Goal: Task Accomplishment & Management: Manage account settings

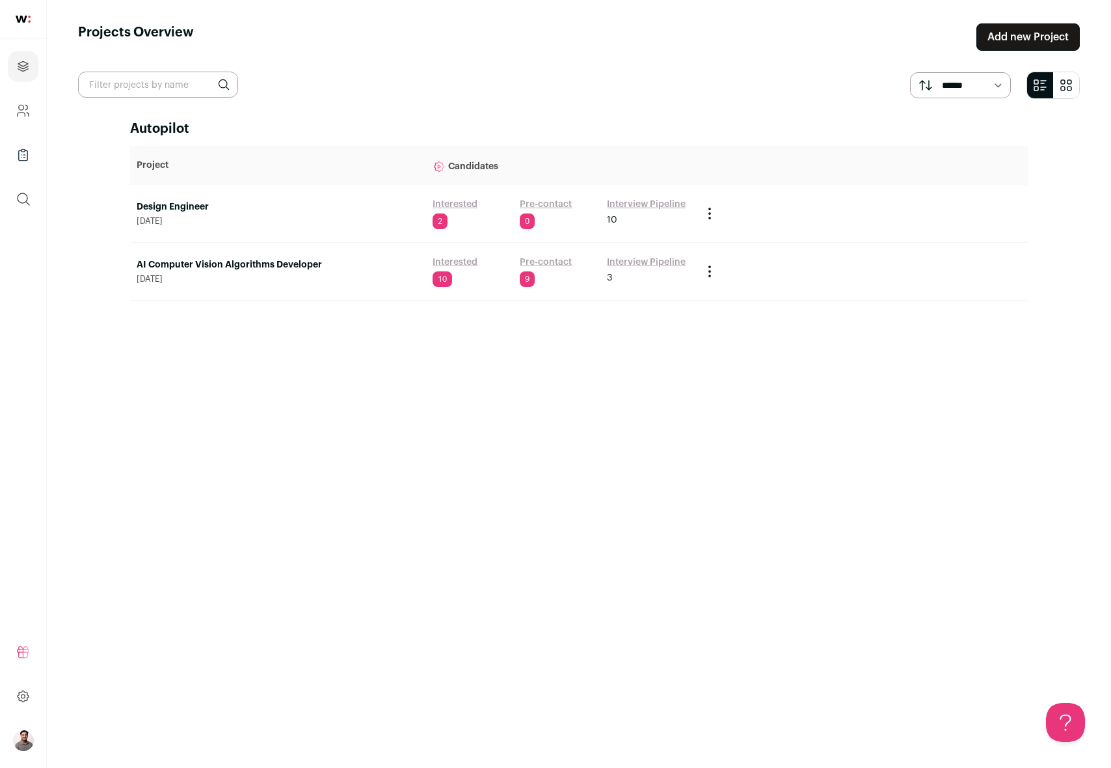
click at [159, 211] on link "Design Engineer" at bounding box center [278, 206] width 283 height 13
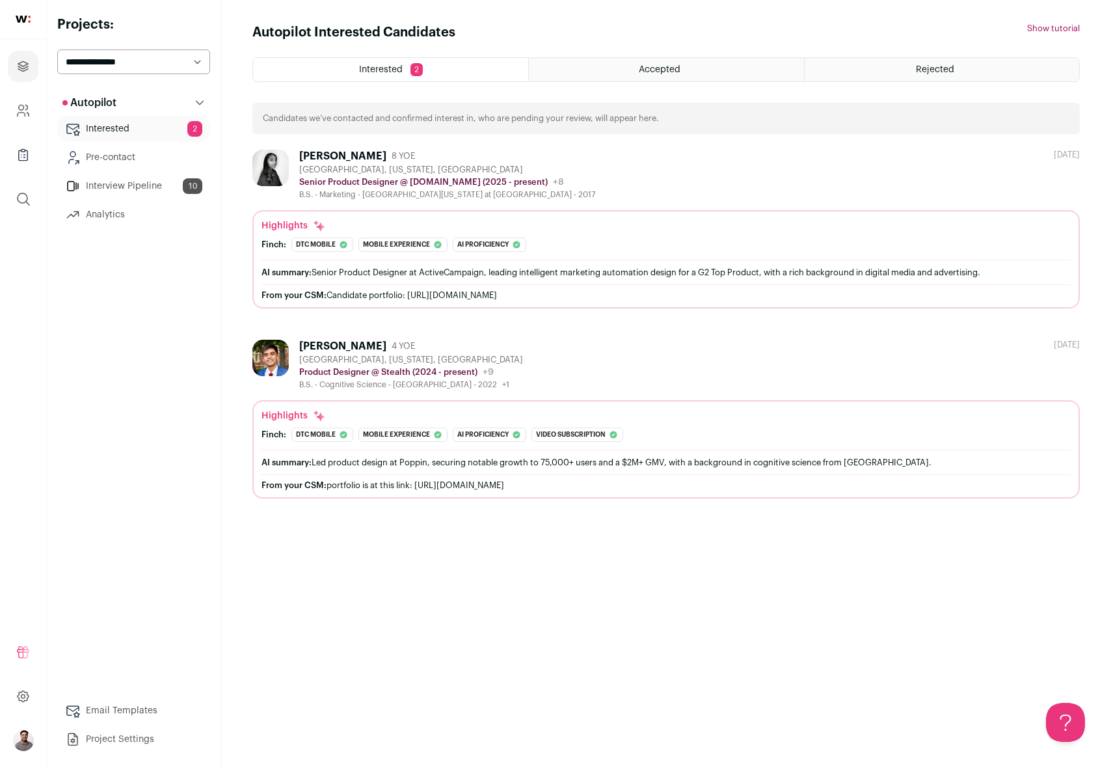
click at [333, 341] on div "[PERSON_NAME]" at bounding box center [342, 346] width 87 height 13
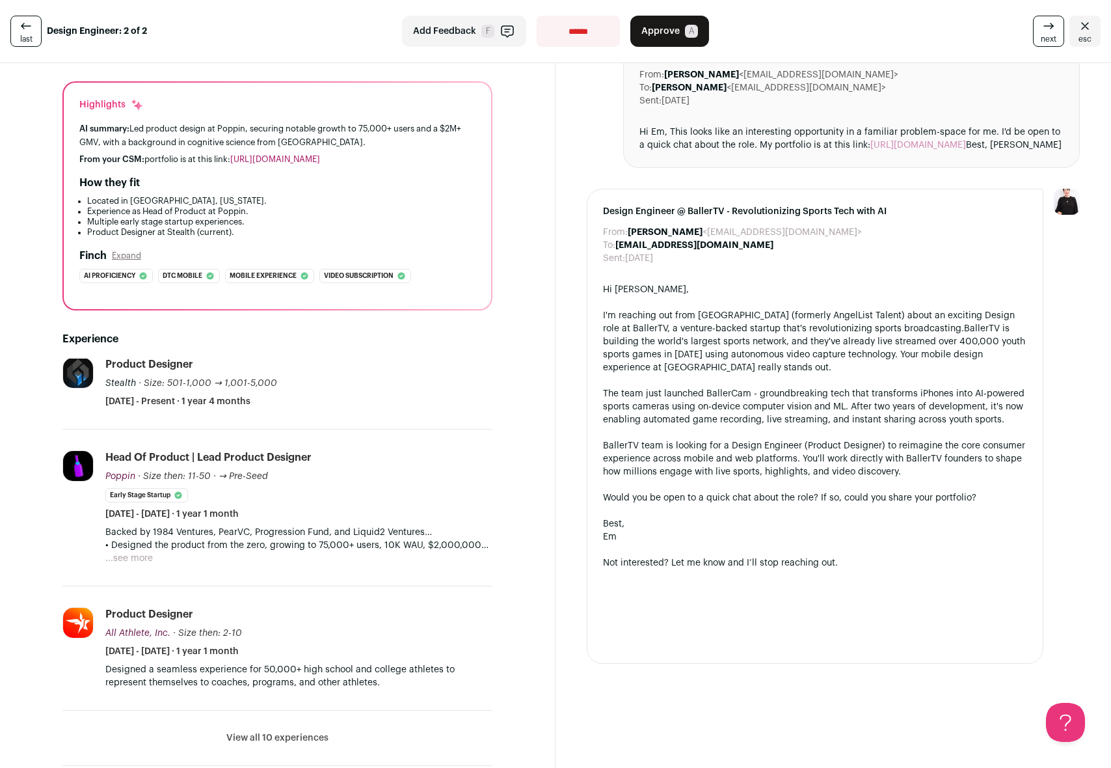
scroll to position [98, 0]
click at [910, 145] on link "[URL][DOMAIN_NAME]" at bounding box center [918, 143] width 96 height 9
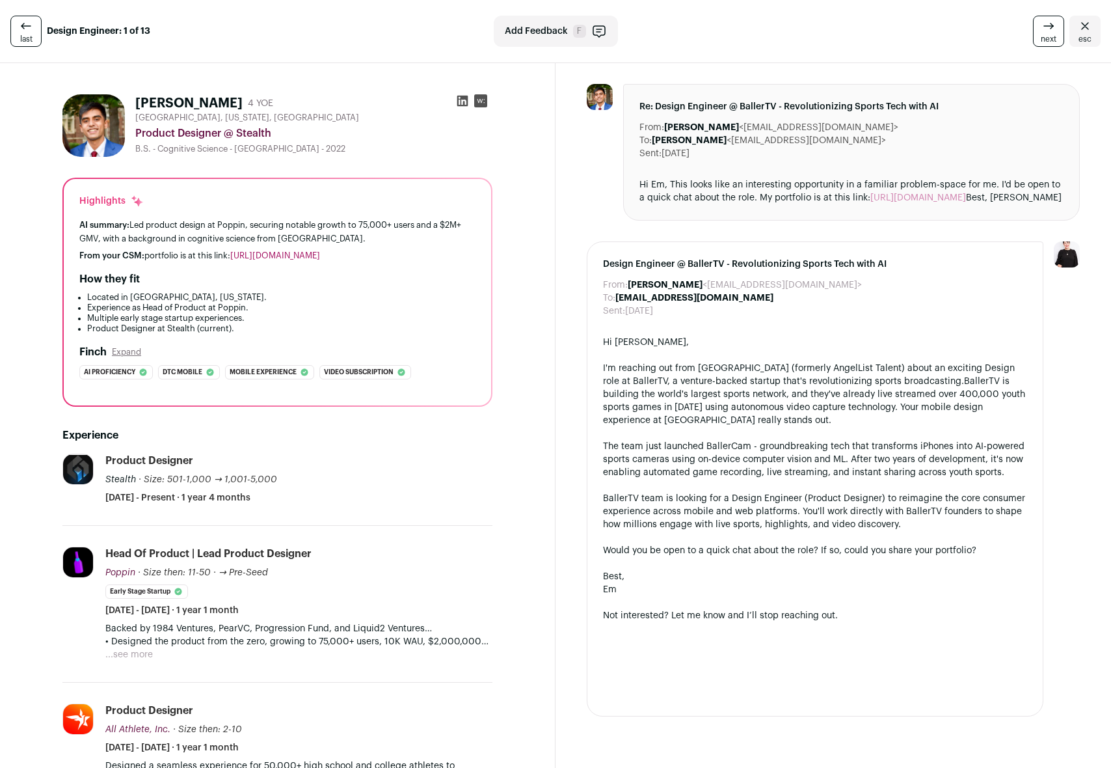
click at [28, 32] on icon at bounding box center [26, 26] width 16 height 16
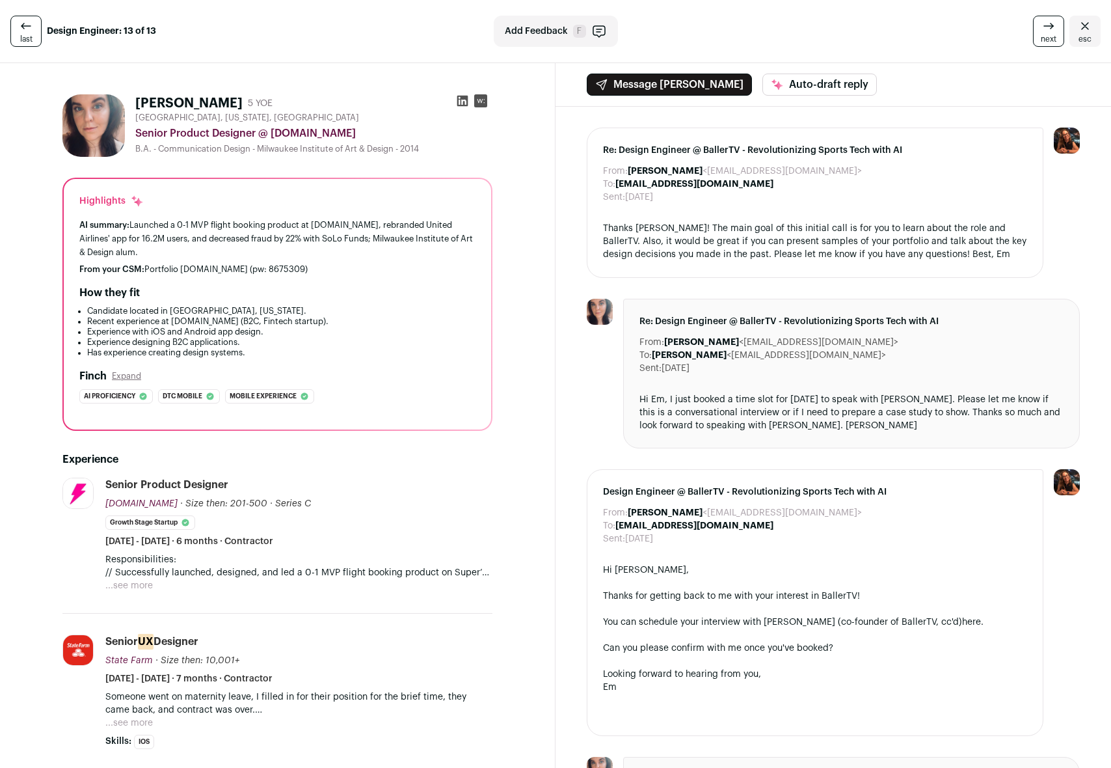
click at [1041, 37] on span "next" at bounding box center [1049, 39] width 16 height 10
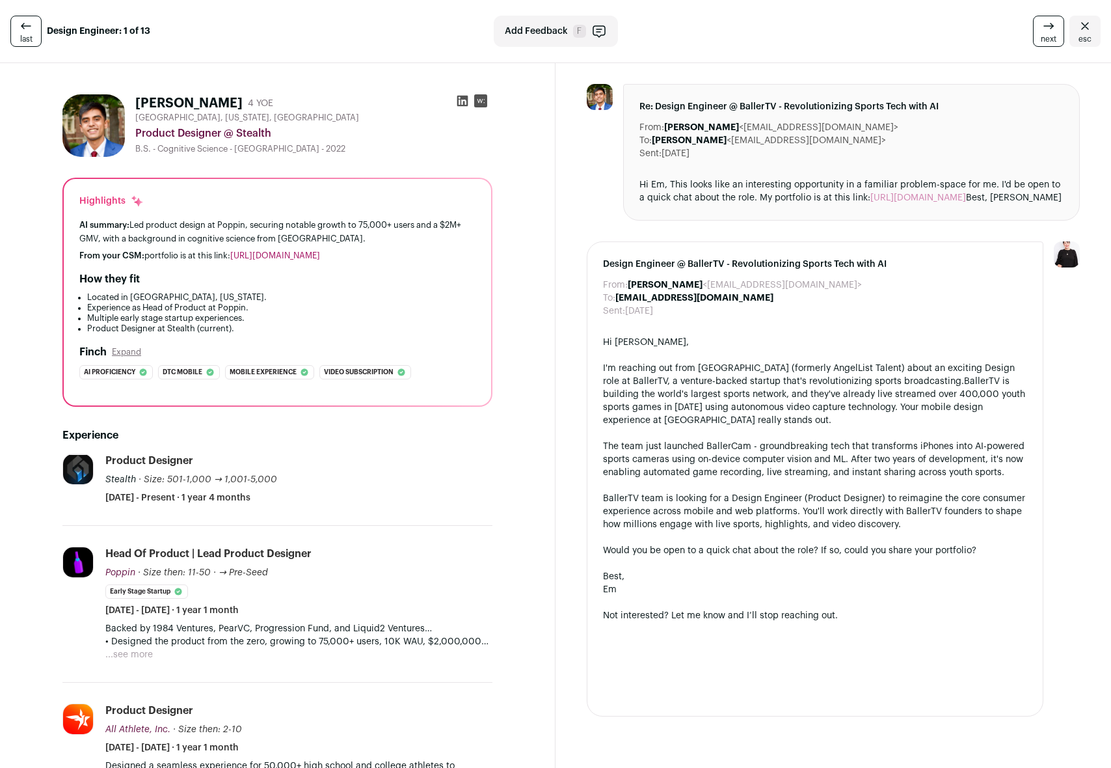
click at [1041, 37] on span "next" at bounding box center [1049, 39] width 16 height 10
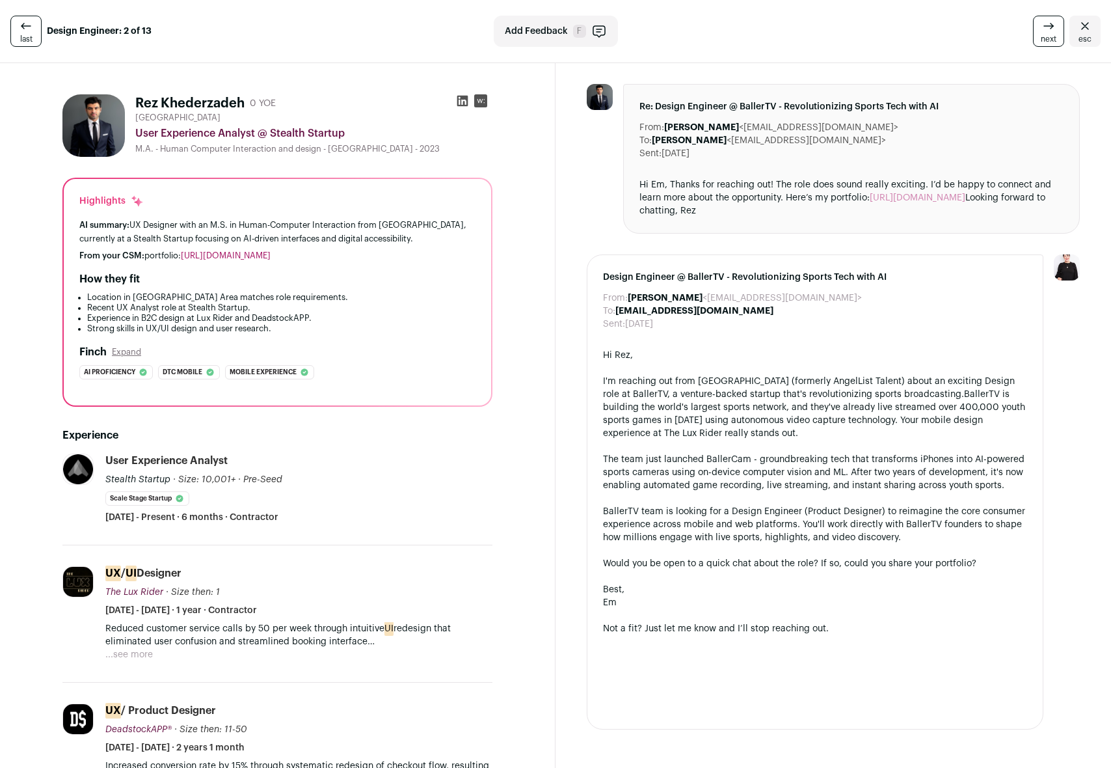
click at [1041, 37] on span "next" at bounding box center [1049, 39] width 16 height 10
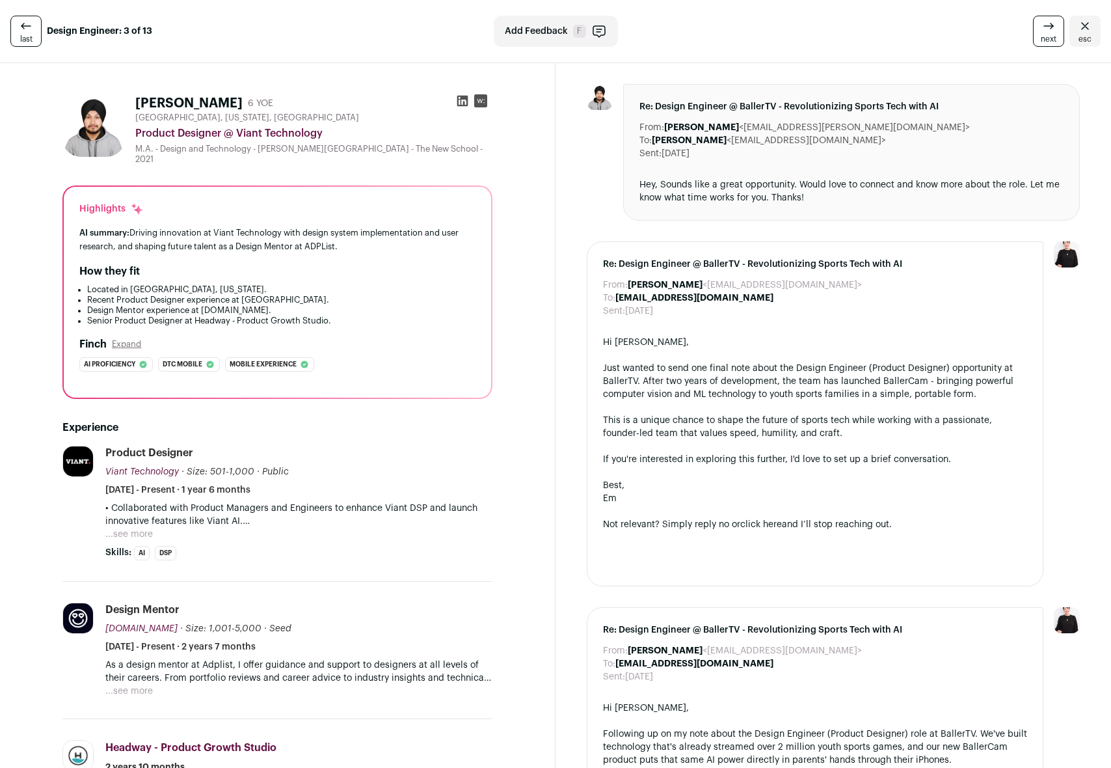
click at [1041, 37] on span "next" at bounding box center [1049, 39] width 16 height 10
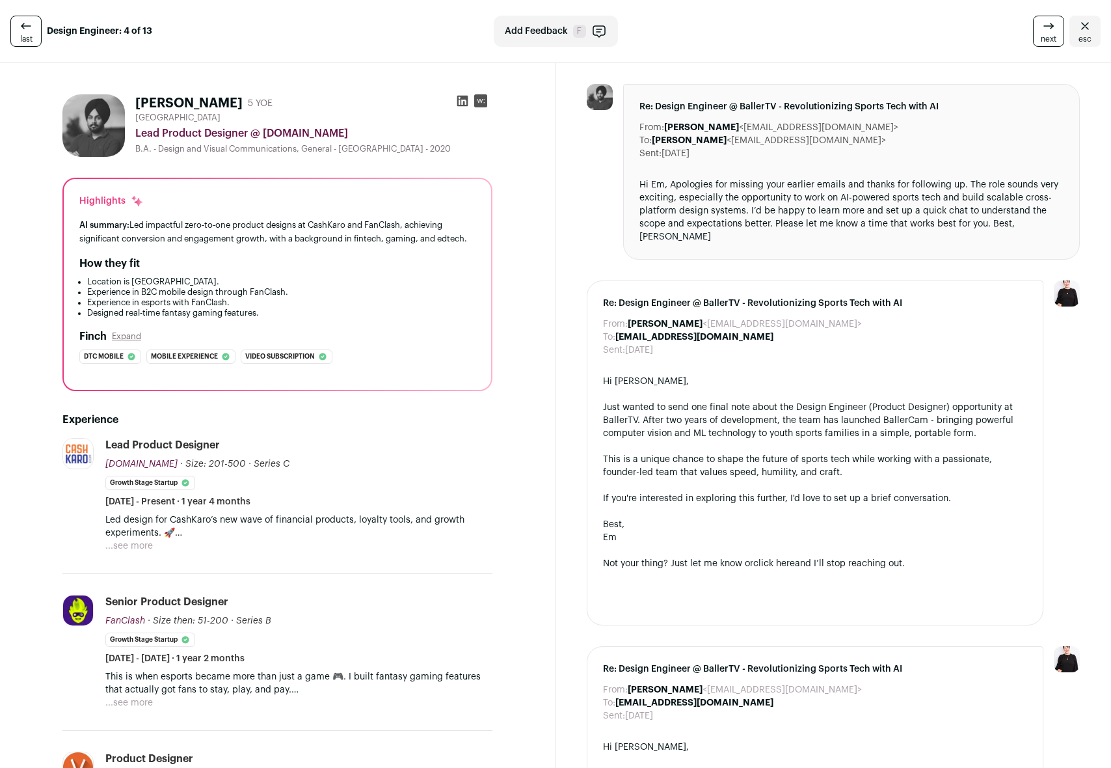
click at [1041, 37] on span "next" at bounding box center [1049, 39] width 16 height 10
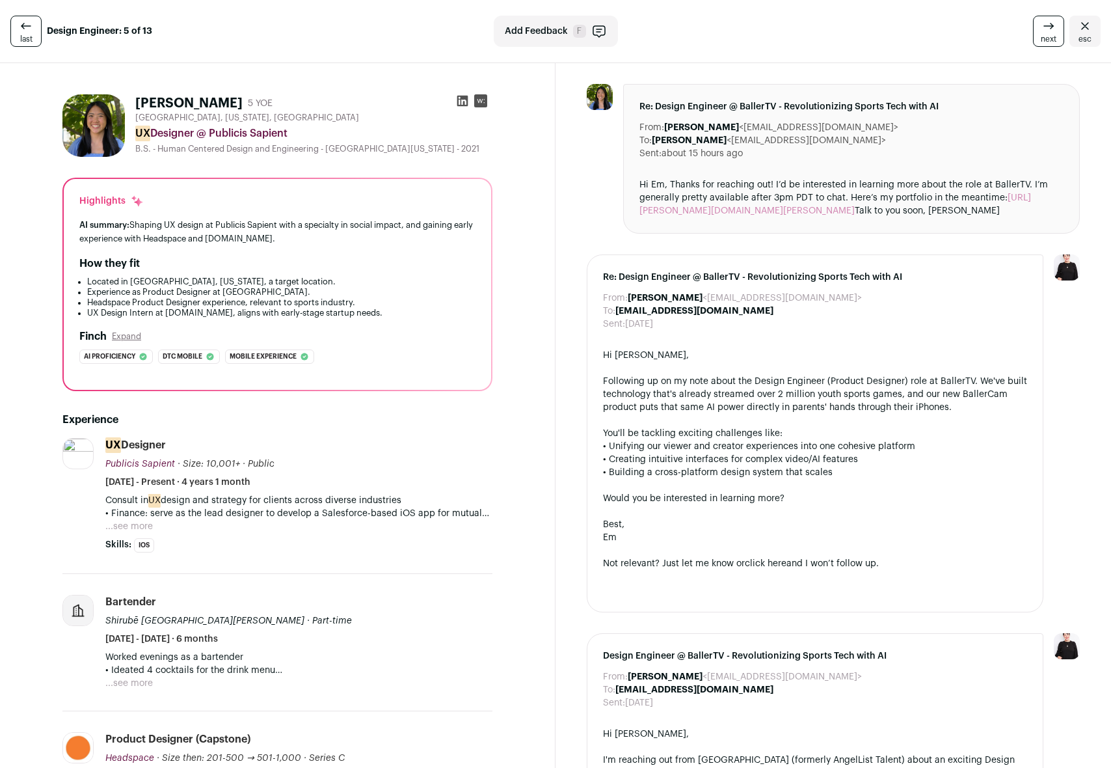
click at [1041, 37] on span "next" at bounding box center [1049, 39] width 16 height 10
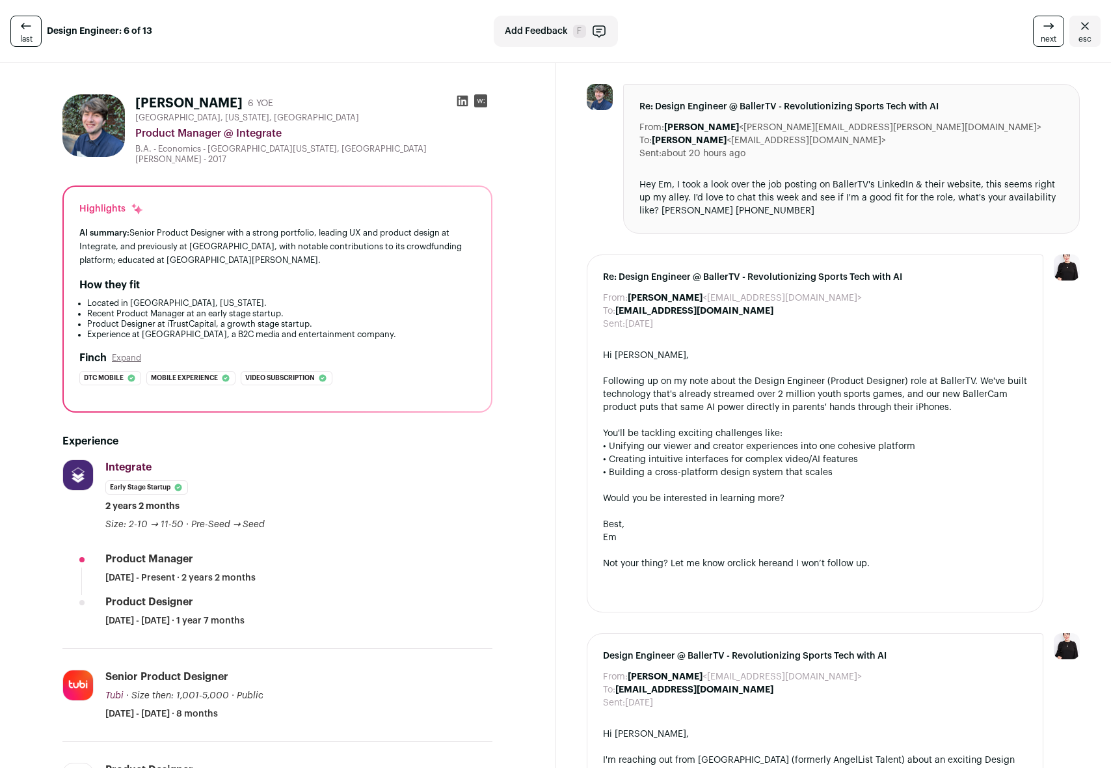
click at [1041, 37] on span "next" at bounding box center [1049, 39] width 16 height 10
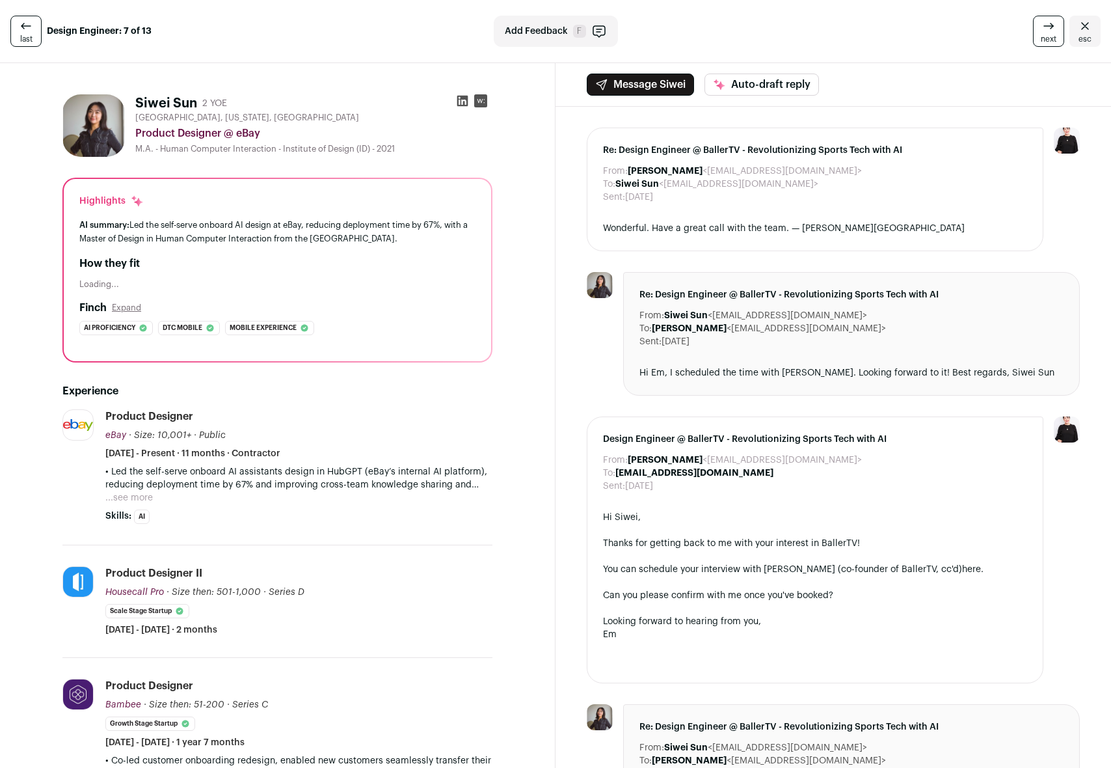
click at [1041, 37] on span "next" at bounding box center [1049, 39] width 16 height 10
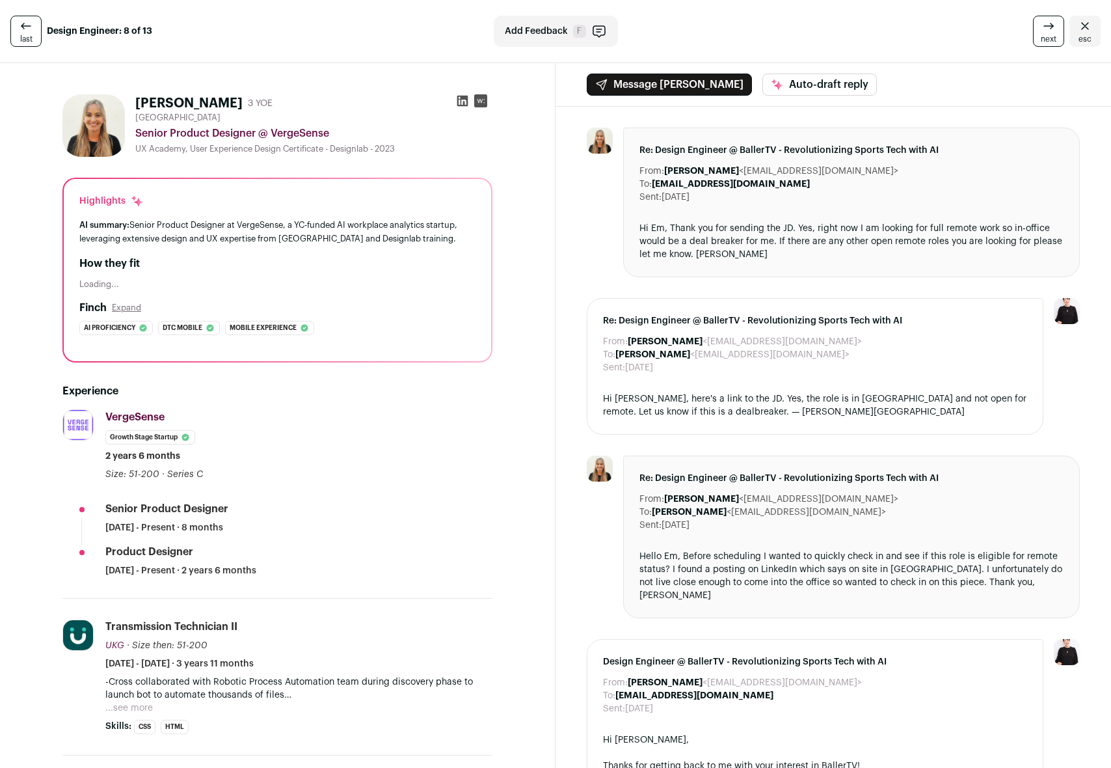
click at [1041, 37] on span "next" at bounding box center [1049, 39] width 16 height 10
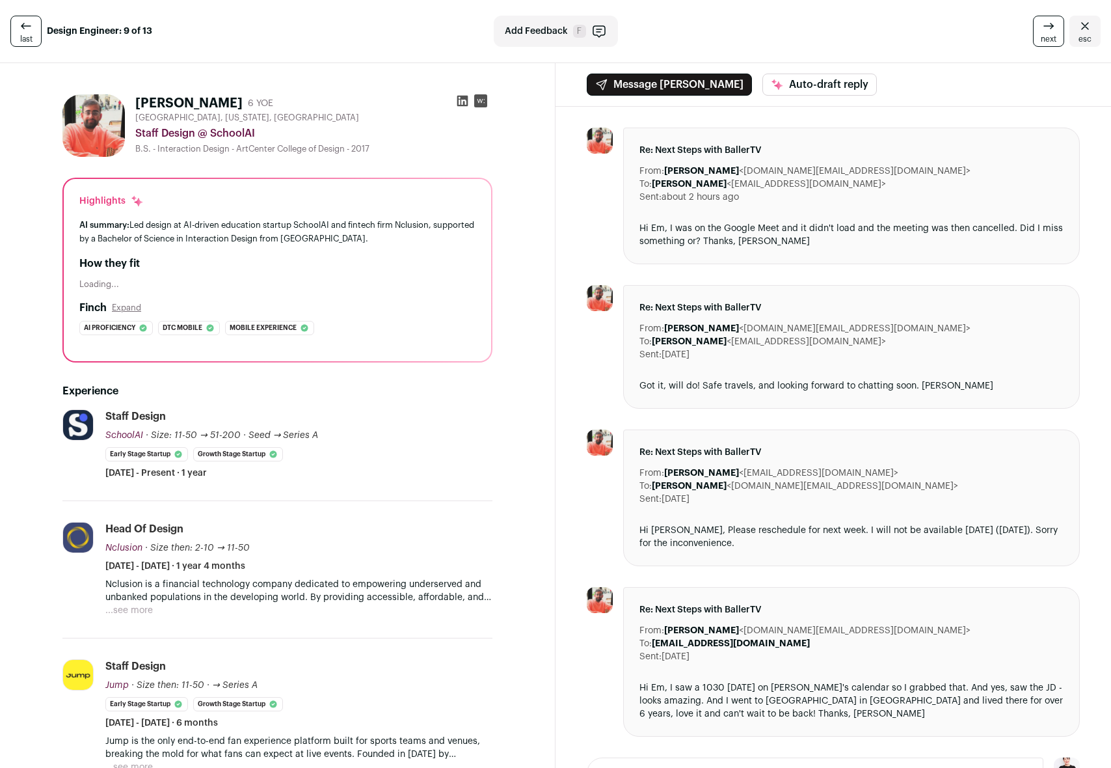
click at [1041, 37] on span "next" at bounding box center [1049, 39] width 16 height 10
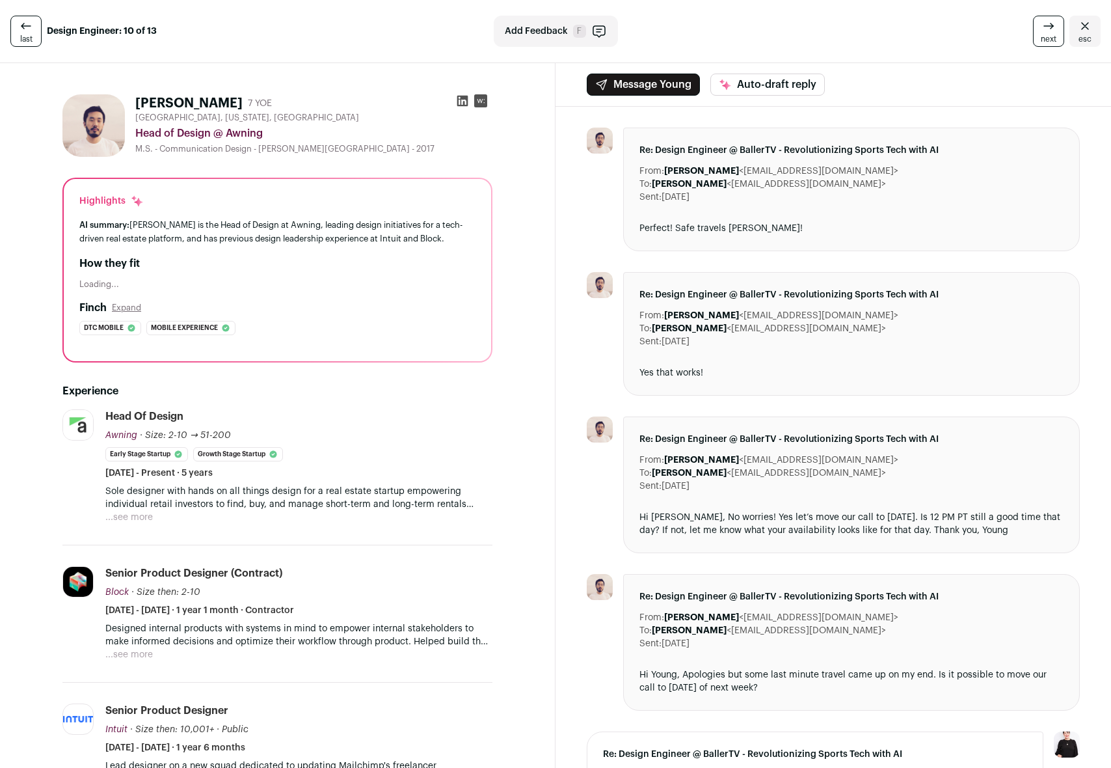
click at [1041, 37] on span "next" at bounding box center [1049, 39] width 16 height 10
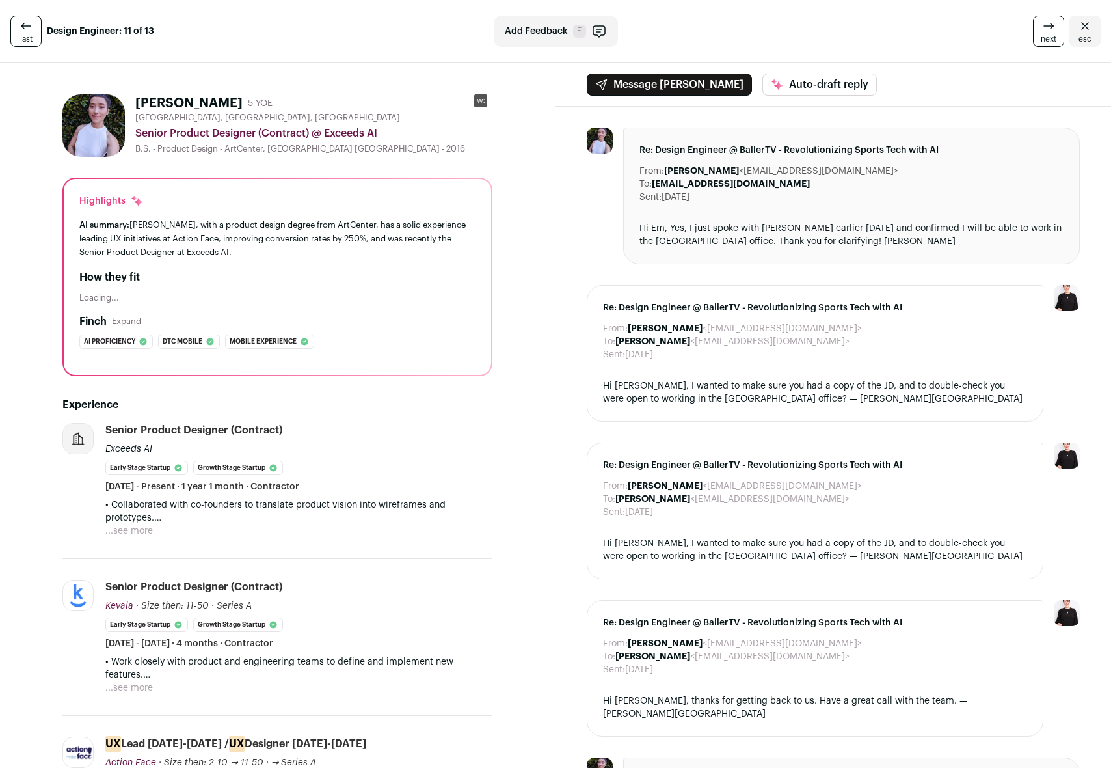
click at [1041, 37] on span "next" at bounding box center [1049, 39] width 16 height 10
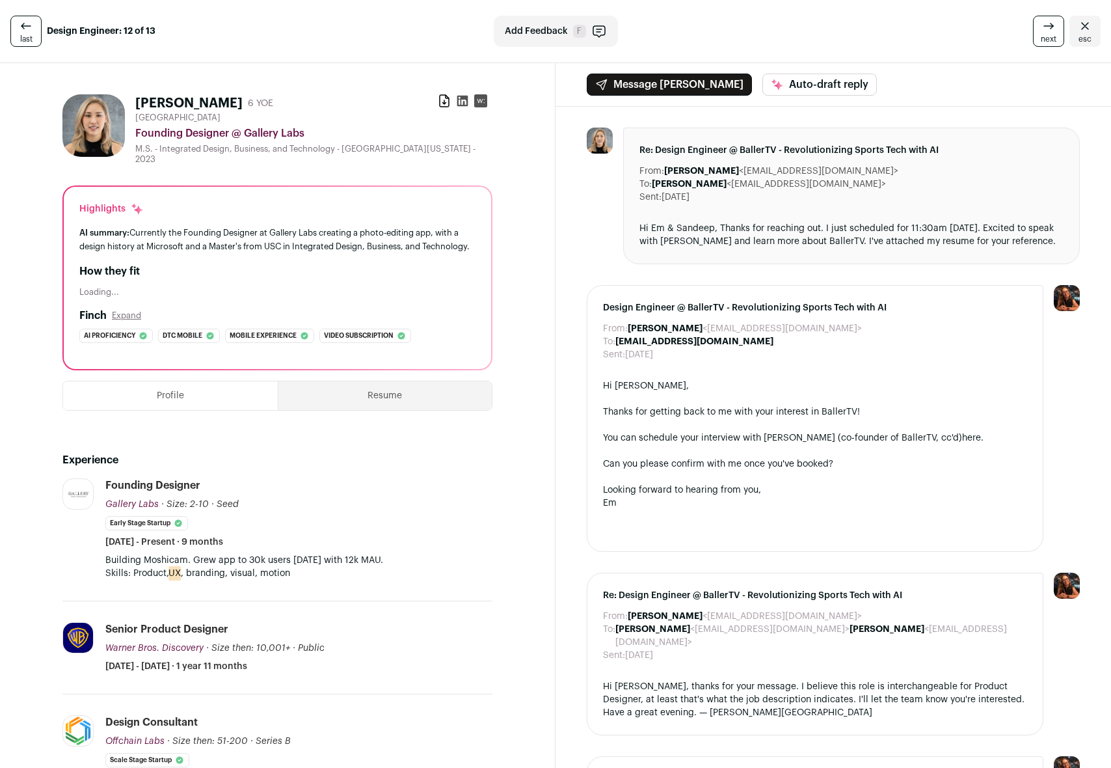
click at [1041, 37] on span "next" at bounding box center [1049, 39] width 16 height 10
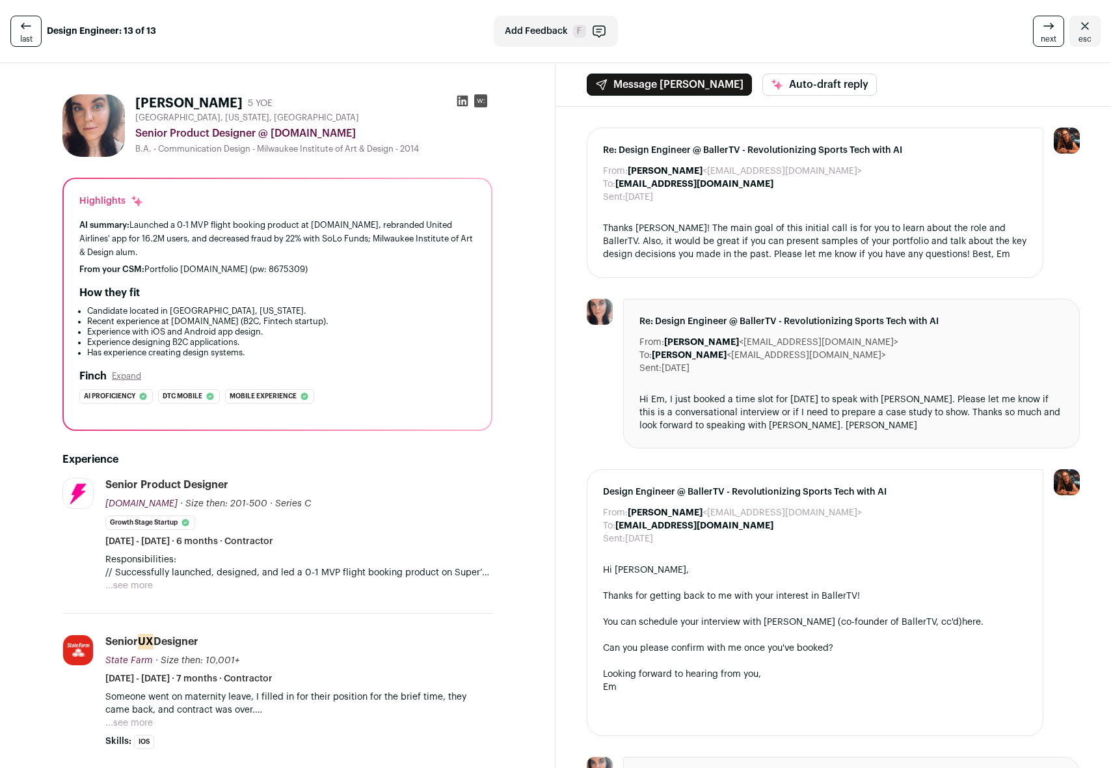
click at [1041, 37] on span "next" at bounding box center [1049, 39] width 16 height 10
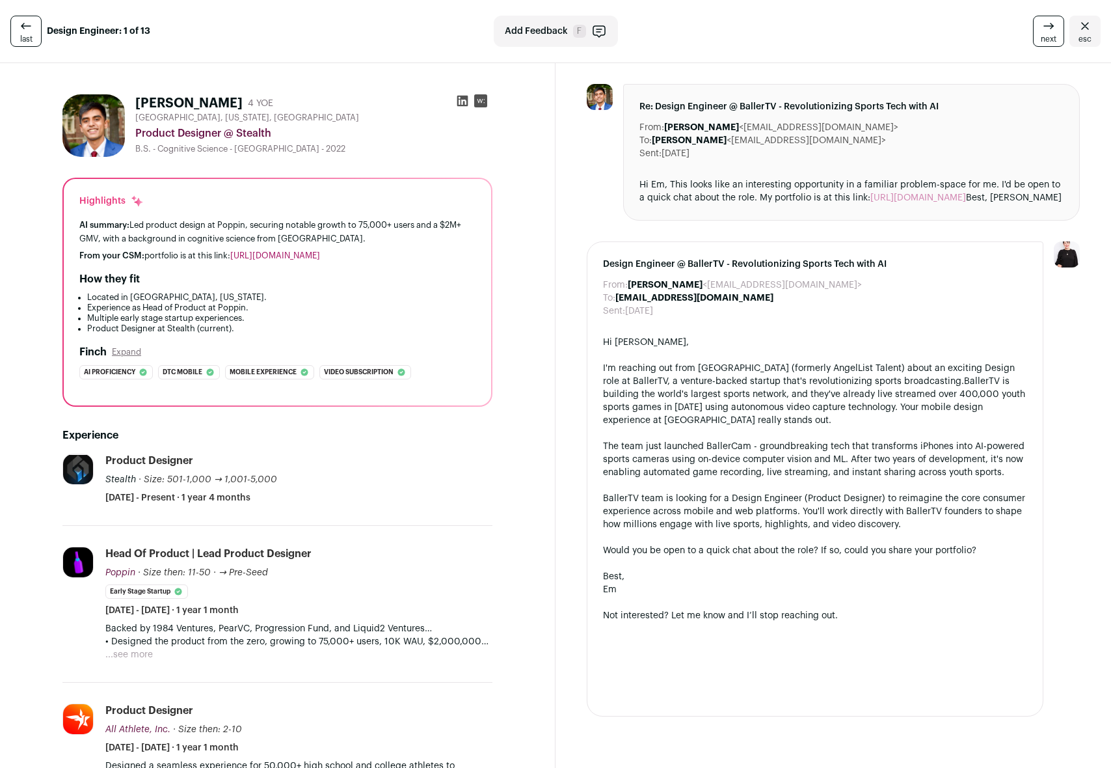
click at [1041, 37] on span "next" at bounding box center [1049, 39] width 16 height 10
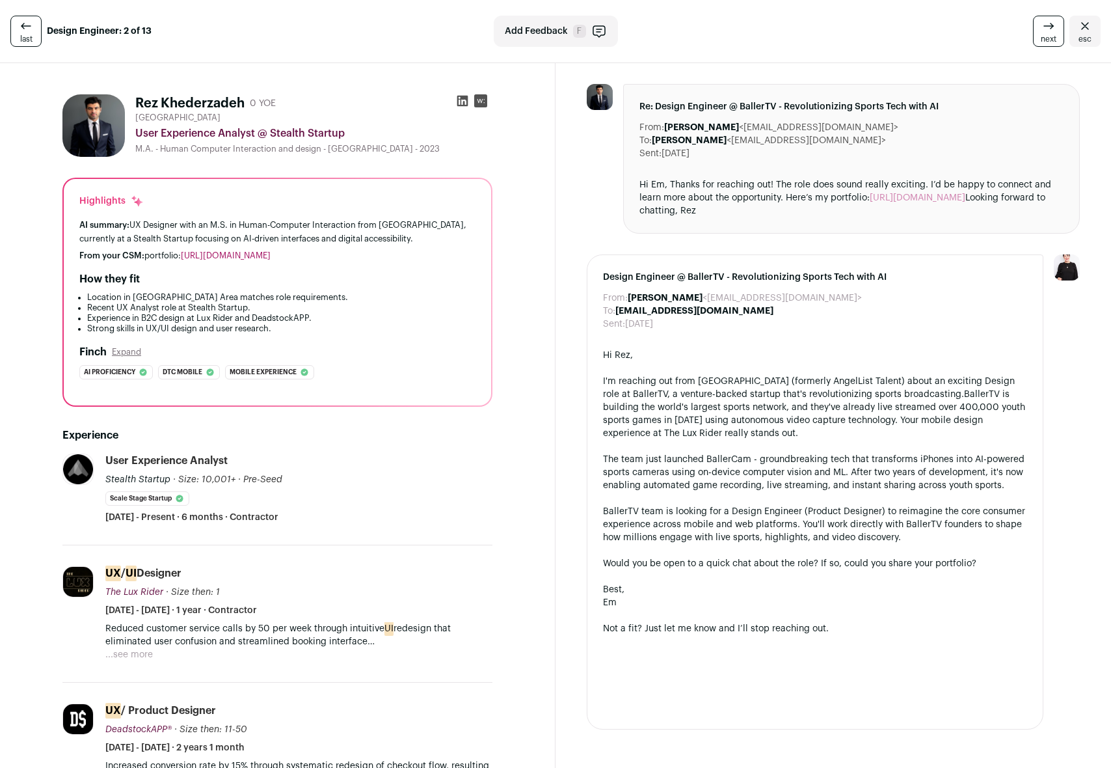
click at [1041, 37] on span "next" at bounding box center [1049, 39] width 16 height 10
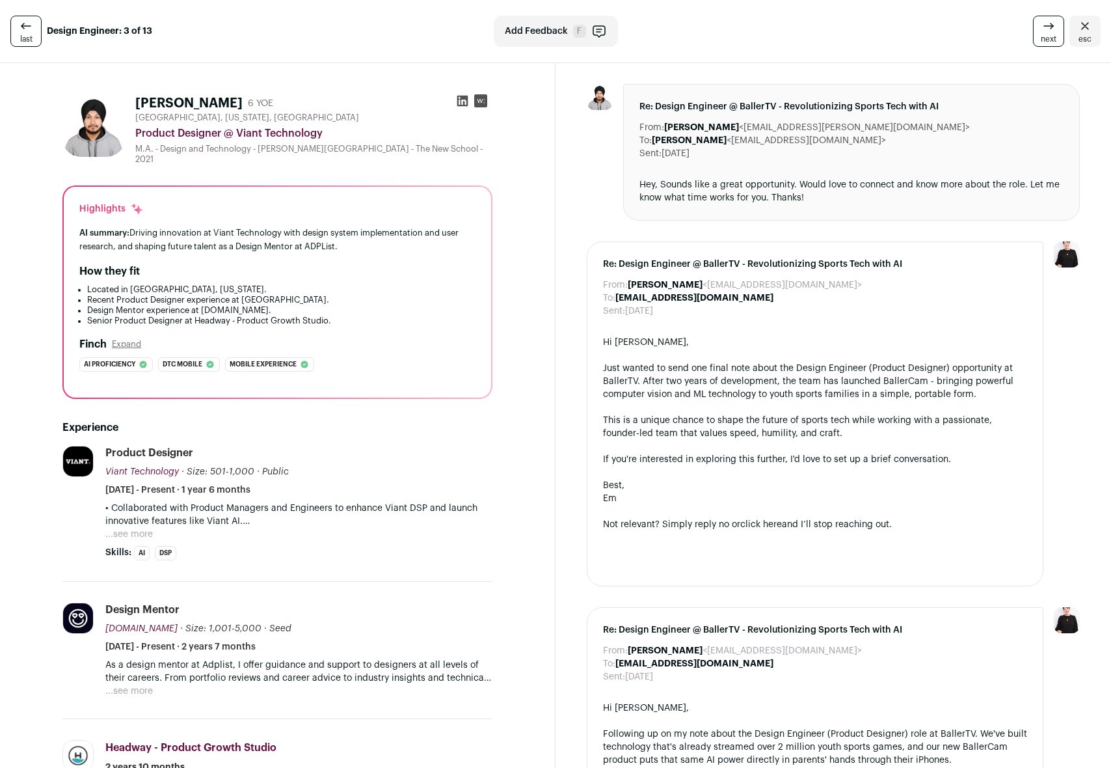
click at [1077, 30] on icon "Close" at bounding box center [1085, 26] width 16 height 16
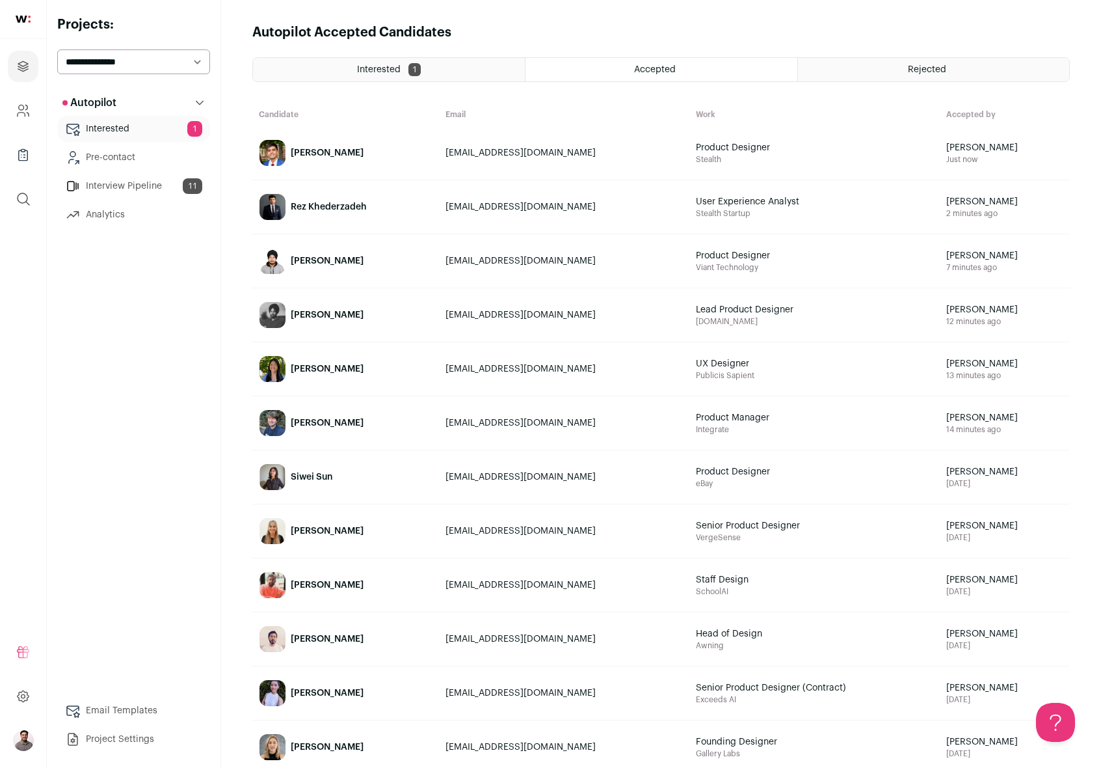
click at [384, 67] on span "Interested" at bounding box center [379, 69] width 44 height 9
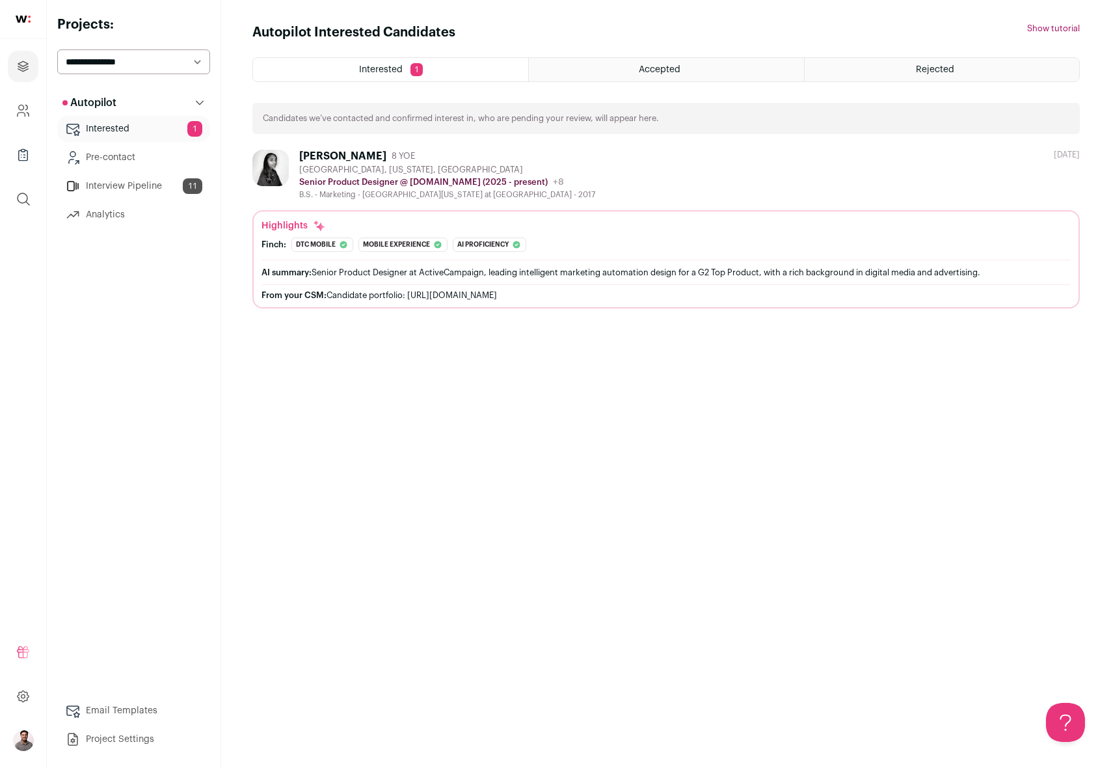
click at [341, 153] on div "Kylah Elliott-smith" at bounding box center [342, 156] width 87 height 13
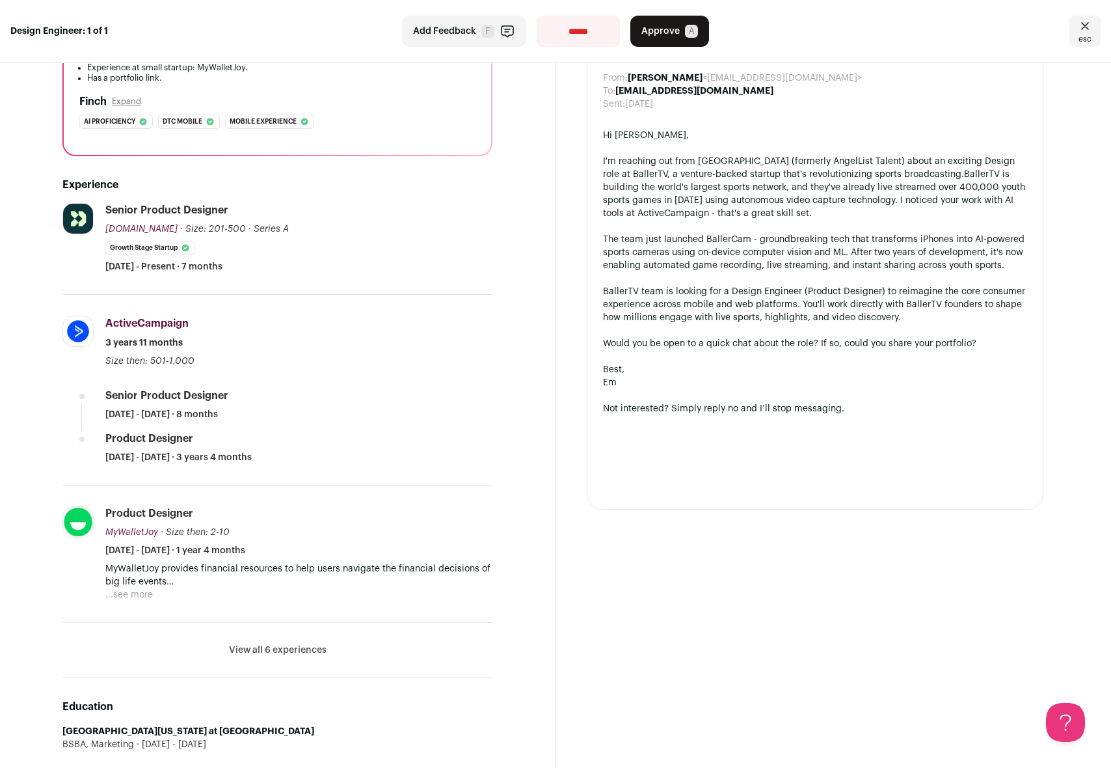
scroll to position [259, 0]
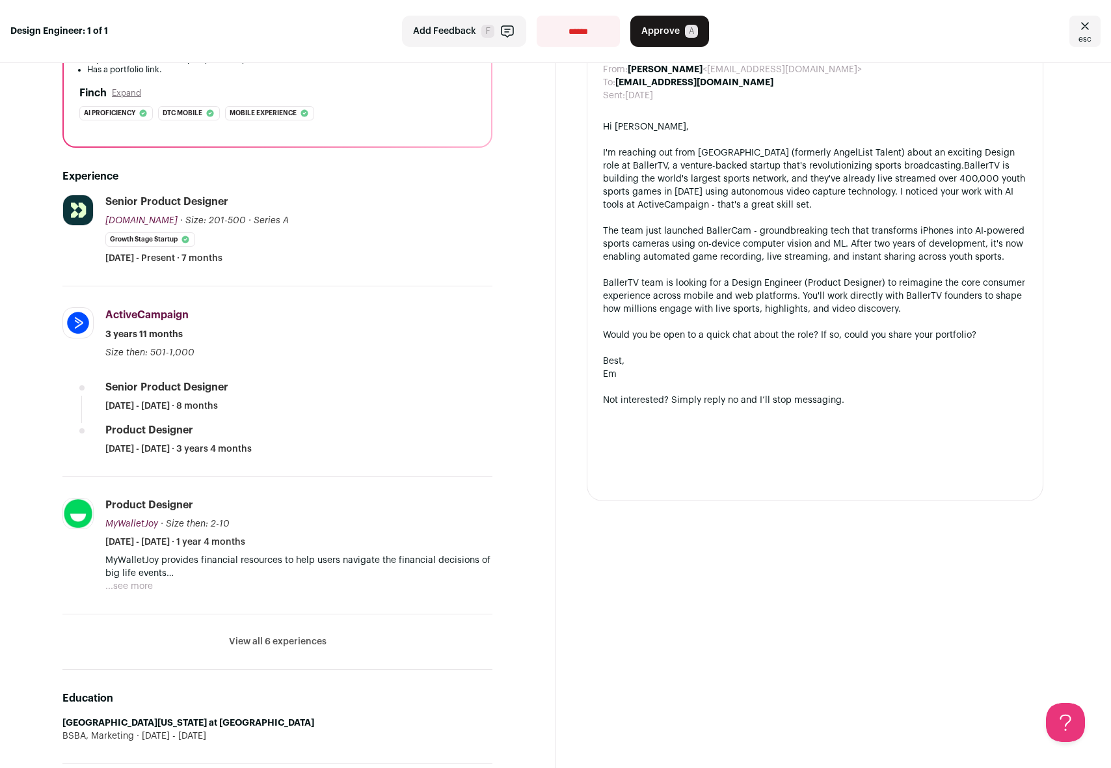
click at [132, 588] on button "...see more" at bounding box center [128, 586] width 47 height 13
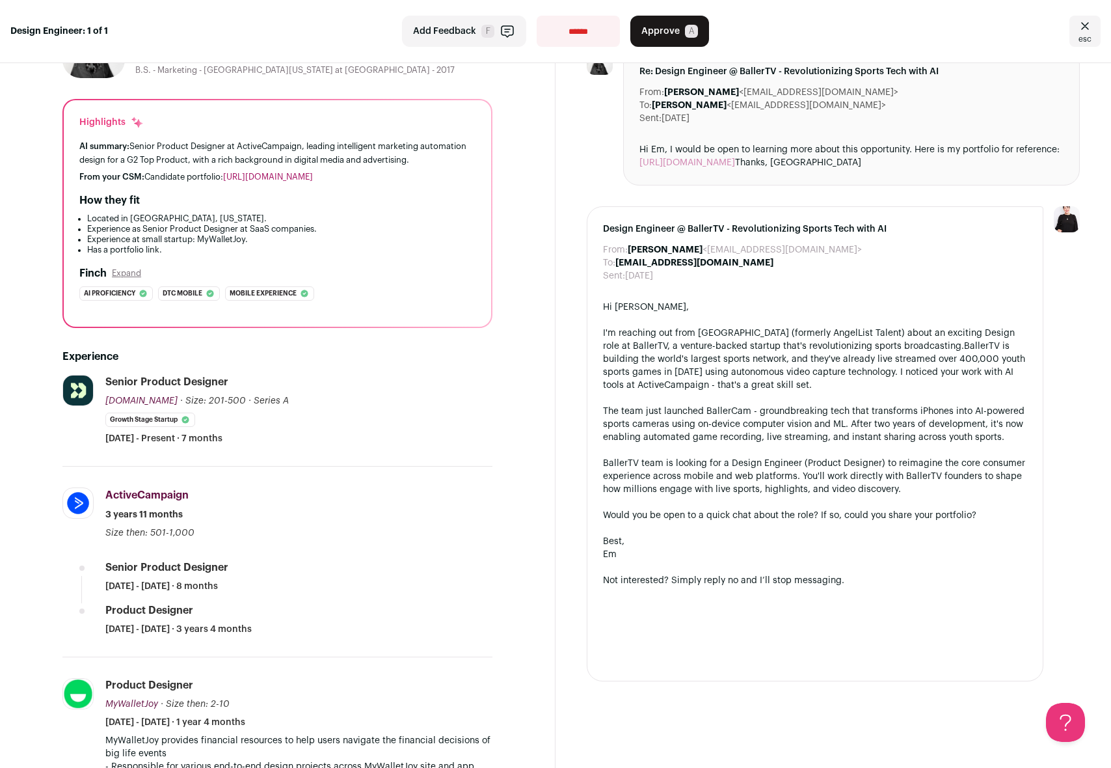
scroll to position [0, 0]
